Goal: Information Seeking & Learning: Find specific fact

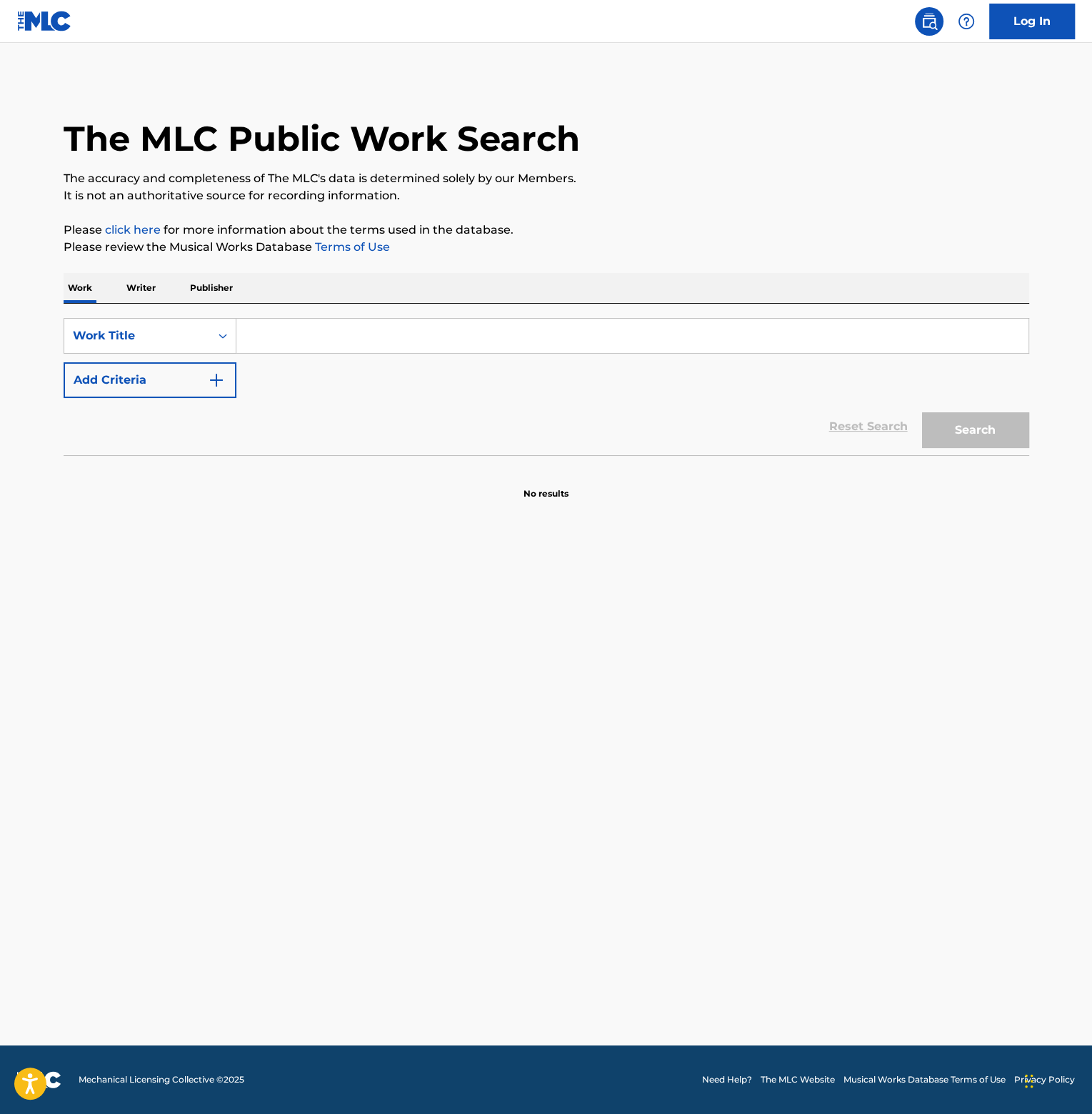
drag, startPoint x: 0, startPoint y: 0, endPoint x: 280, endPoint y: 341, distance: 441.2
click at [280, 341] on input "Search Form" at bounding box center [632, 336] width 792 height 35
type input "buddy"
click at [142, 388] on button "Add Criteria" at bounding box center [150, 380] width 173 height 35
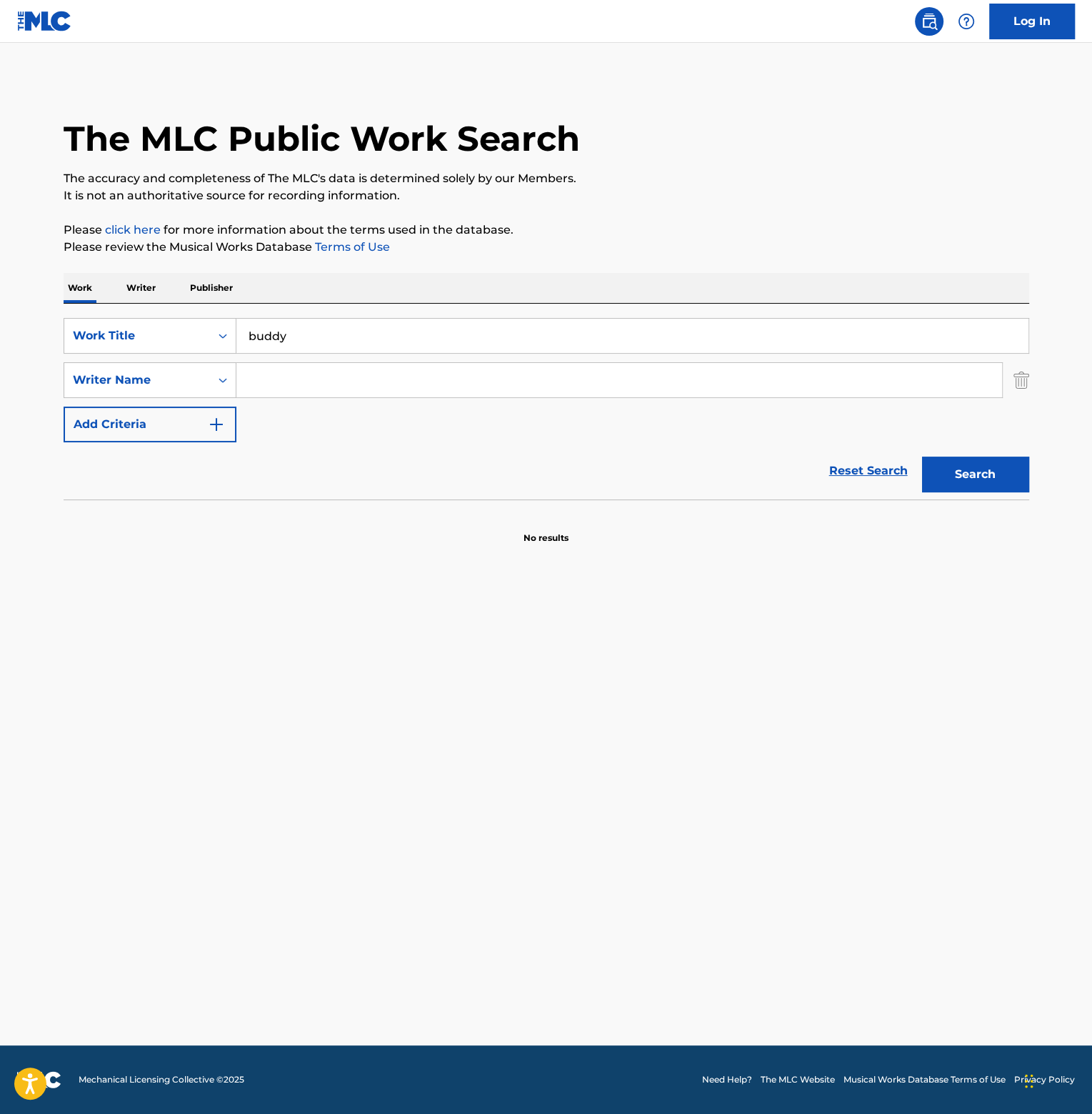
click at [343, 341] on input "buddy" at bounding box center [632, 336] width 792 height 35
click at [317, 365] on input "Search Form" at bounding box center [619, 380] width 765 height 35
type input "[PERSON_NAME]"
click at [922, 457] on button "Search" at bounding box center [975, 475] width 107 height 35
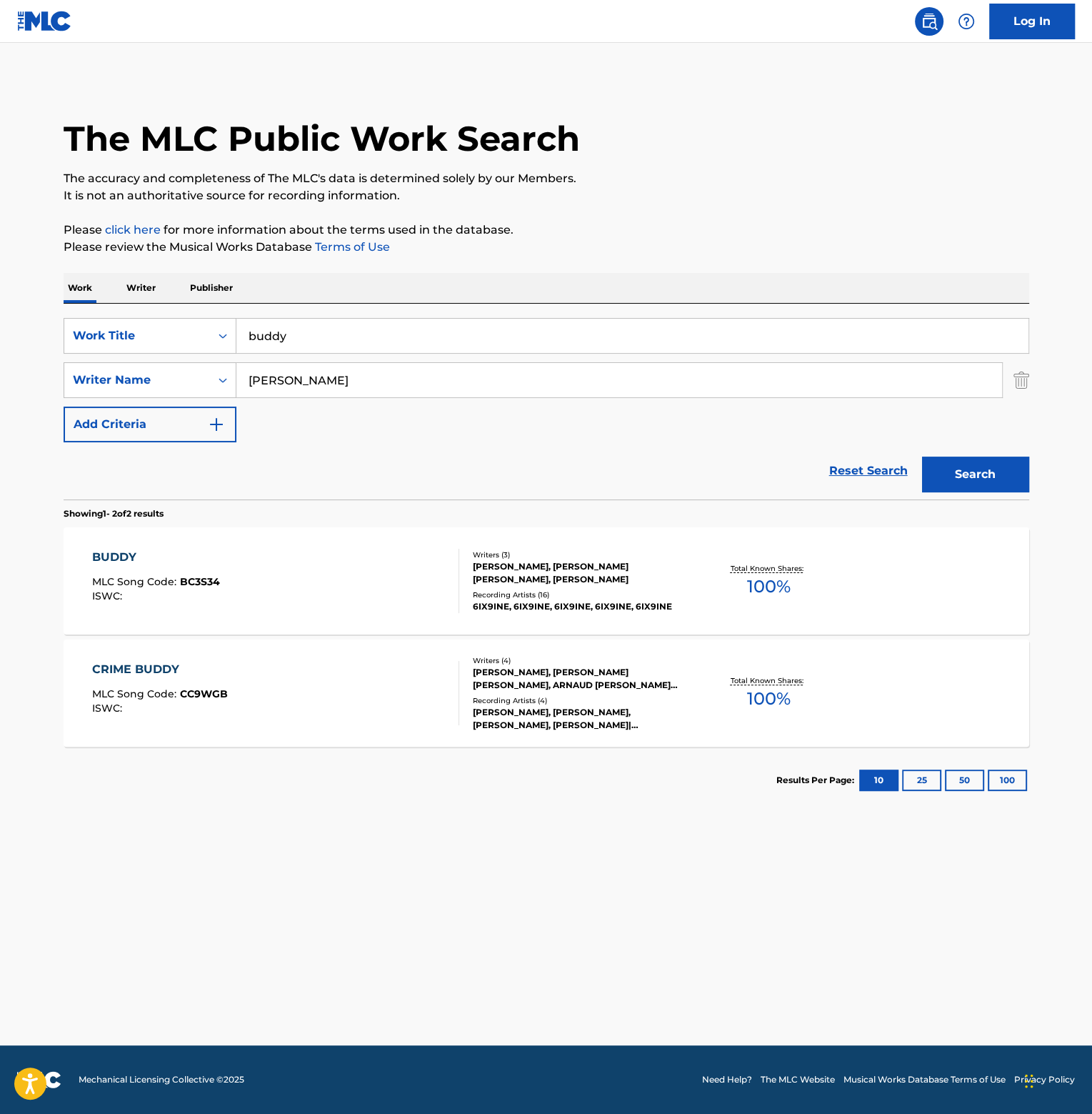
click at [114, 555] on div "BUDDY" at bounding box center [156, 557] width 128 height 17
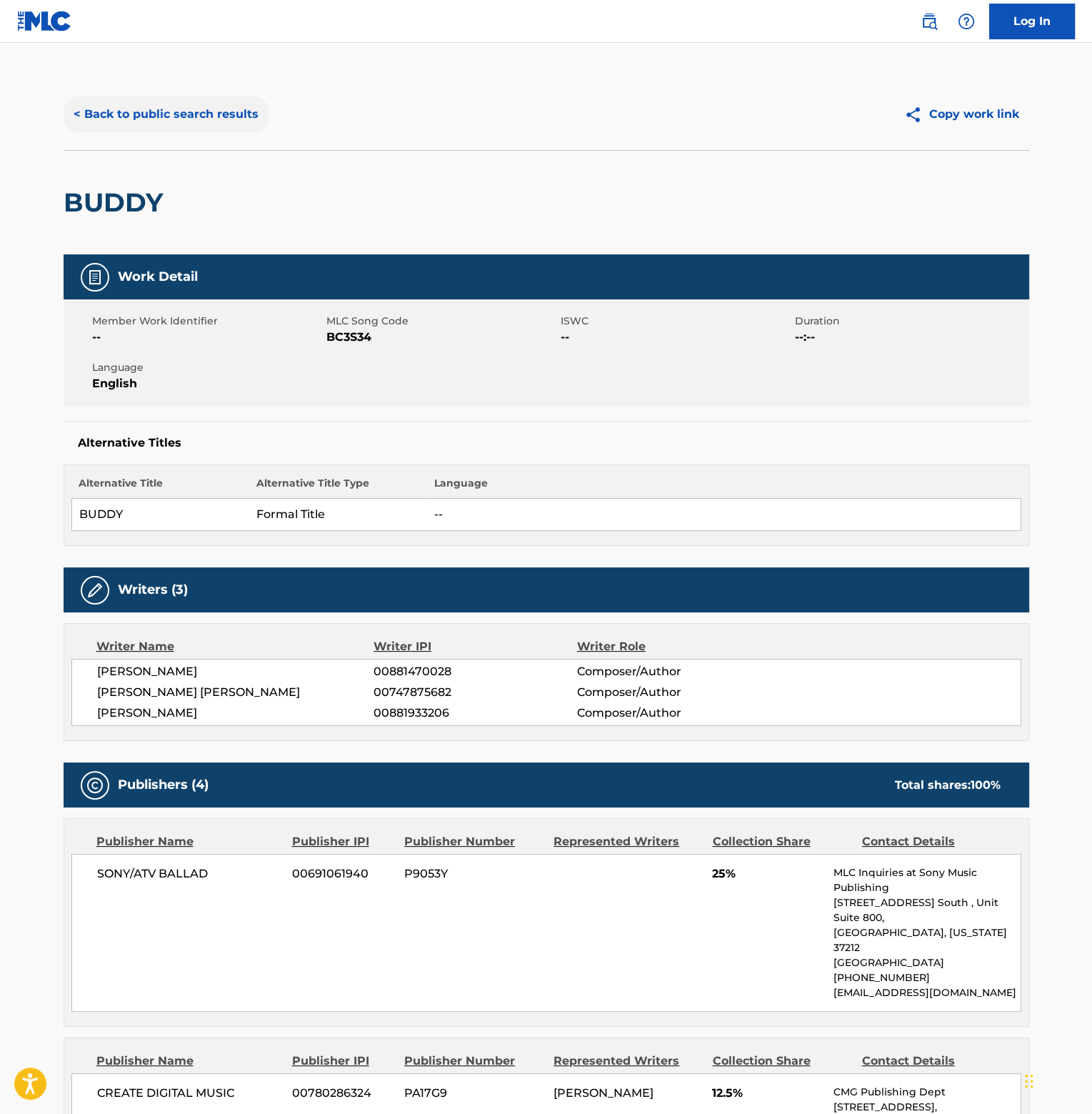
click at [165, 113] on button "< Back to public search results" at bounding box center [166, 114] width 205 height 35
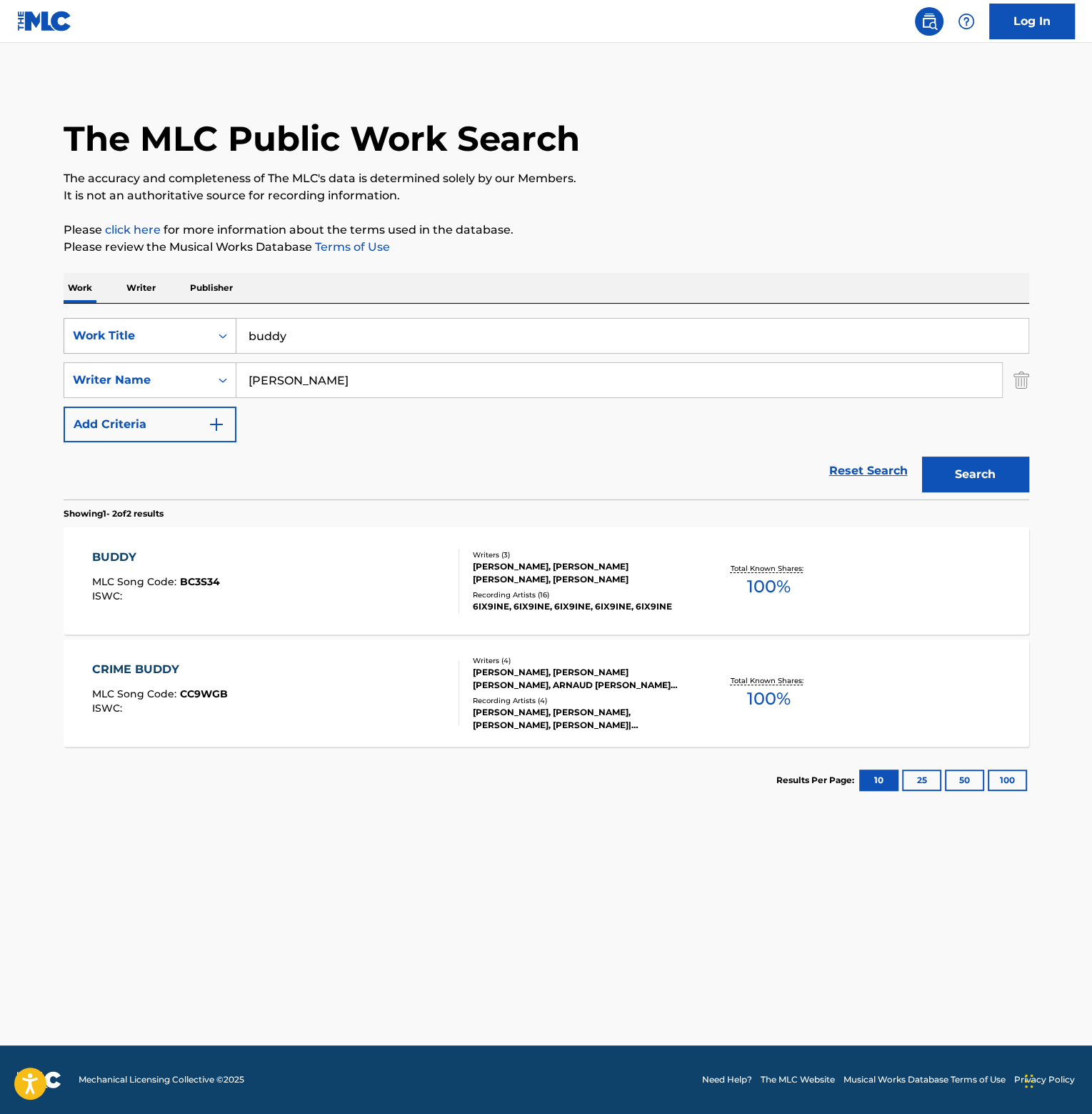
drag, startPoint x: 232, startPoint y: 326, endPoint x: 220, endPoint y: 322, distance: 12.6
click at [222, 324] on div "SearchWithCriteria16d26e6b-3413-49c9-af60-ac05ee87039e Work Title buddy" at bounding box center [547, 336] width 966 height 35
type input "pa ti"
click at [922, 457] on button "Search" at bounding box center [975, 475] width 107 height 35
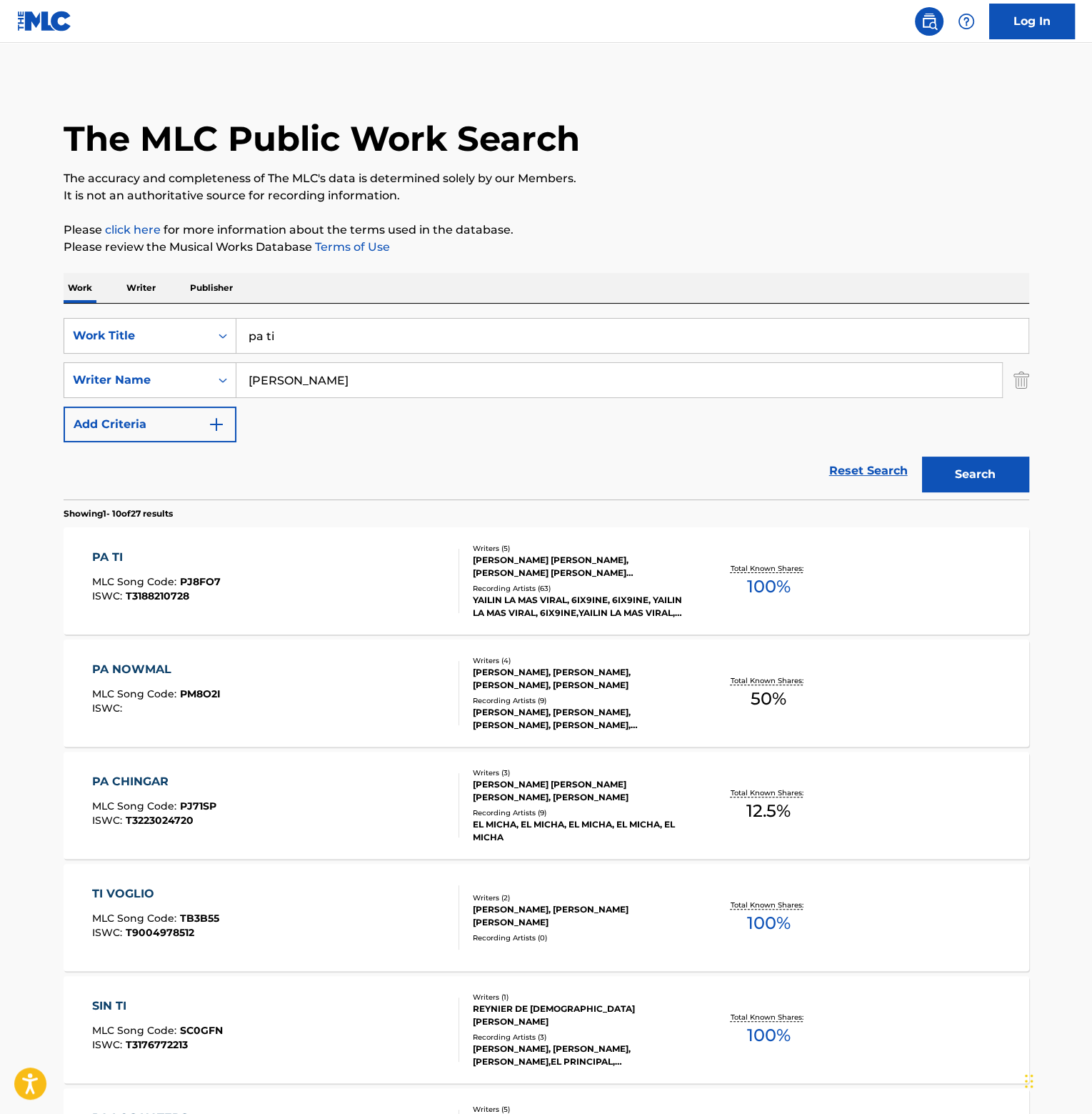
click at [109, 554] on div "PA TI" at bounding box center [156, 557] width 129 height 17
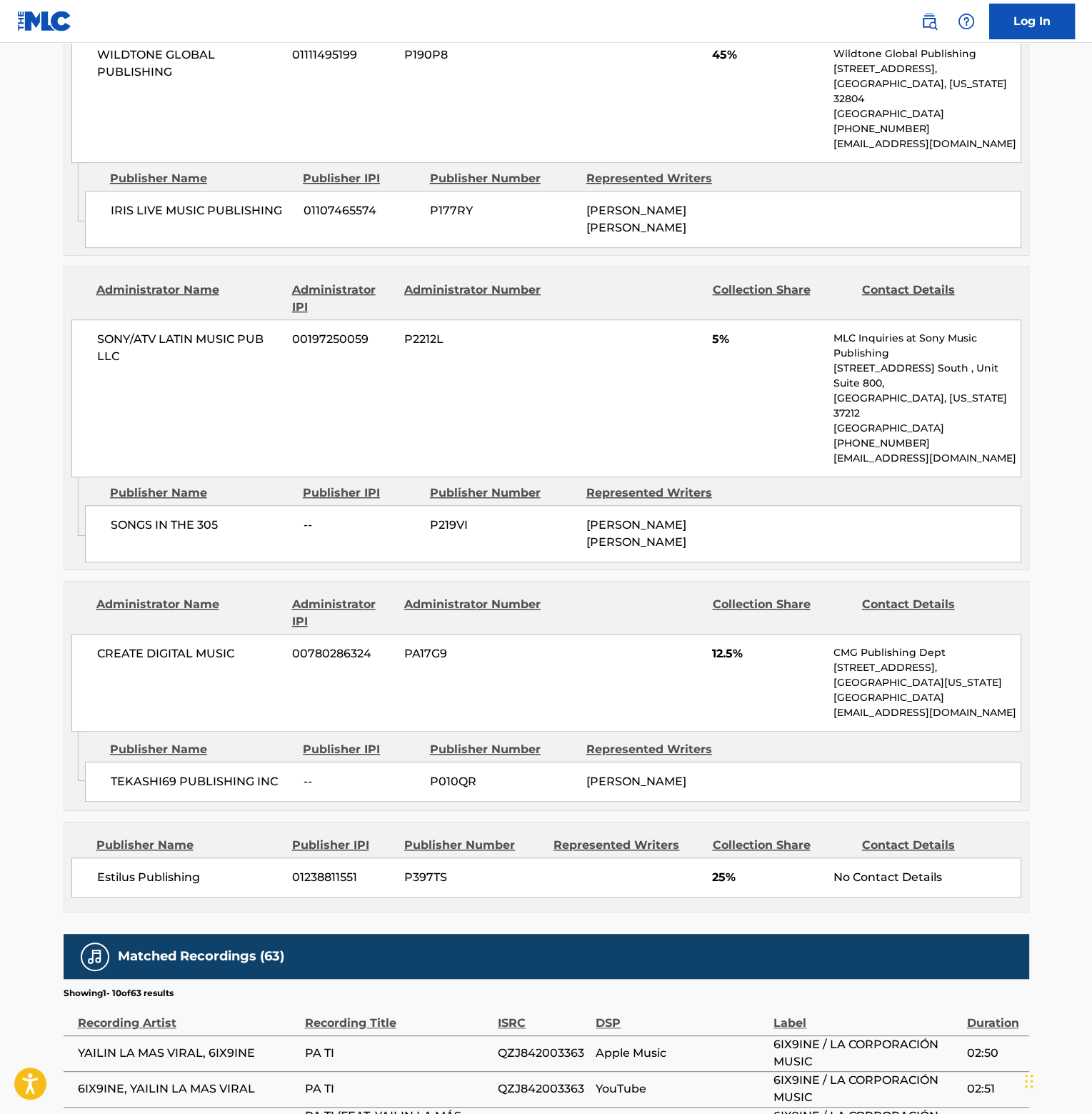
scroll to position [928, 0]
